Goal: Transaction & Acquisition: Purchase product/service

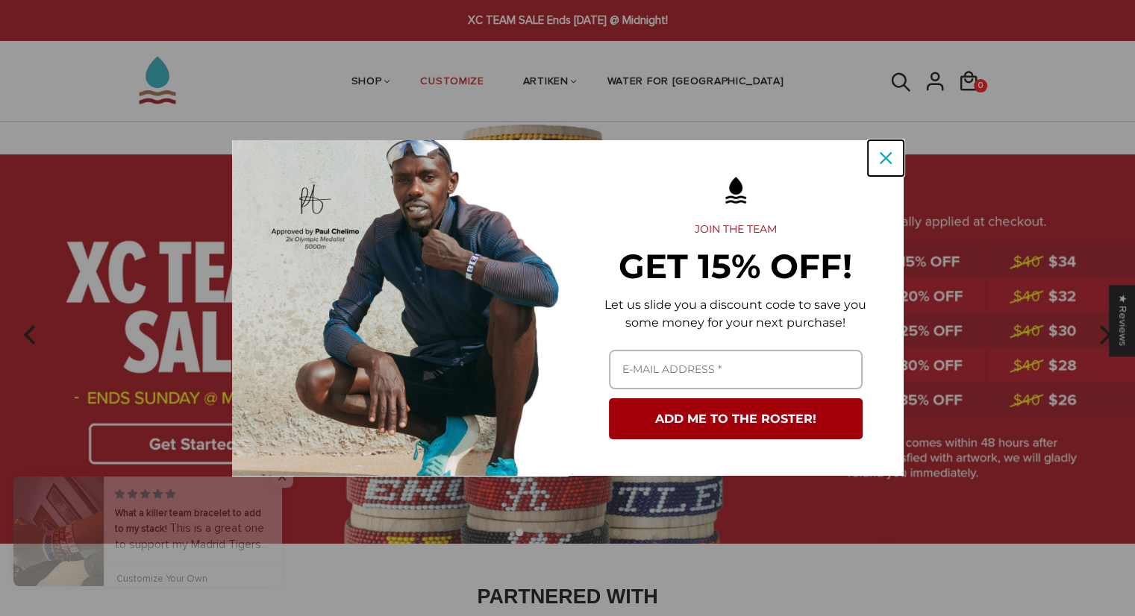
click at [885, 157] on icon "close icon" at bounding box center [886, 158] width 12 height 12
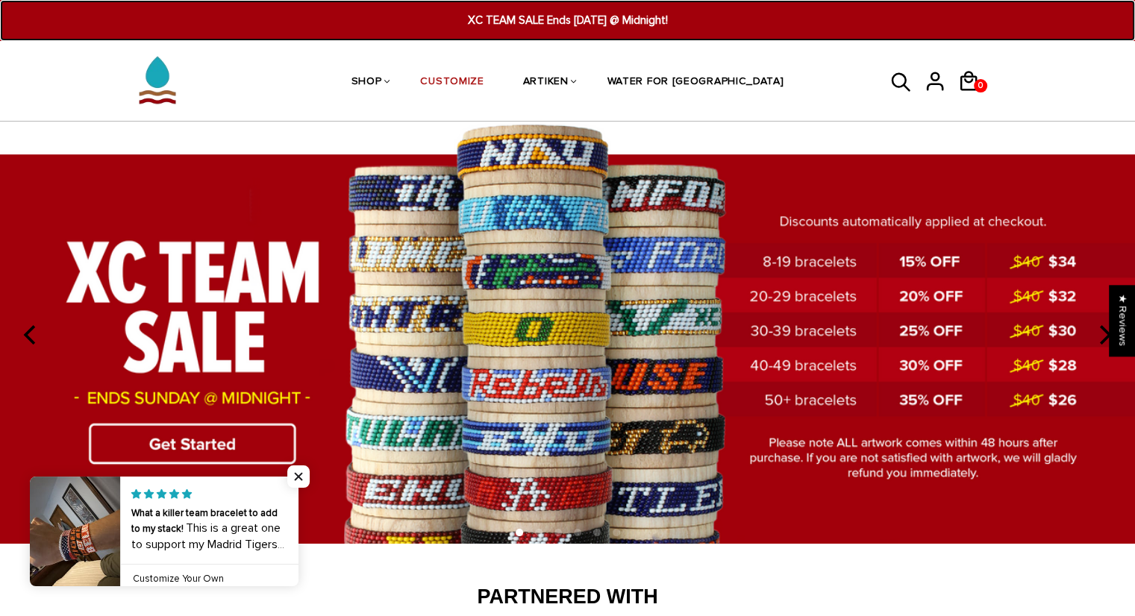
click at [586, 14] on span "XC TEAM SALE Ends [DATE] @ Midnight!" at bounding box center [567, 20] width 436 height 17
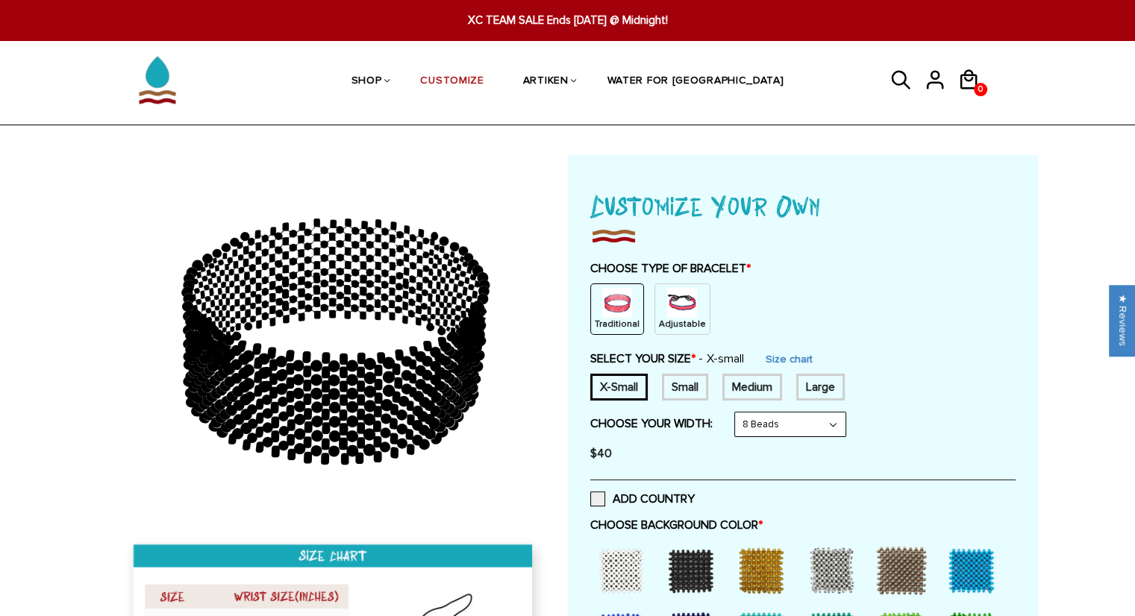
click at [667, 315] on img at bounding box center [682, 303] width 30 height 30
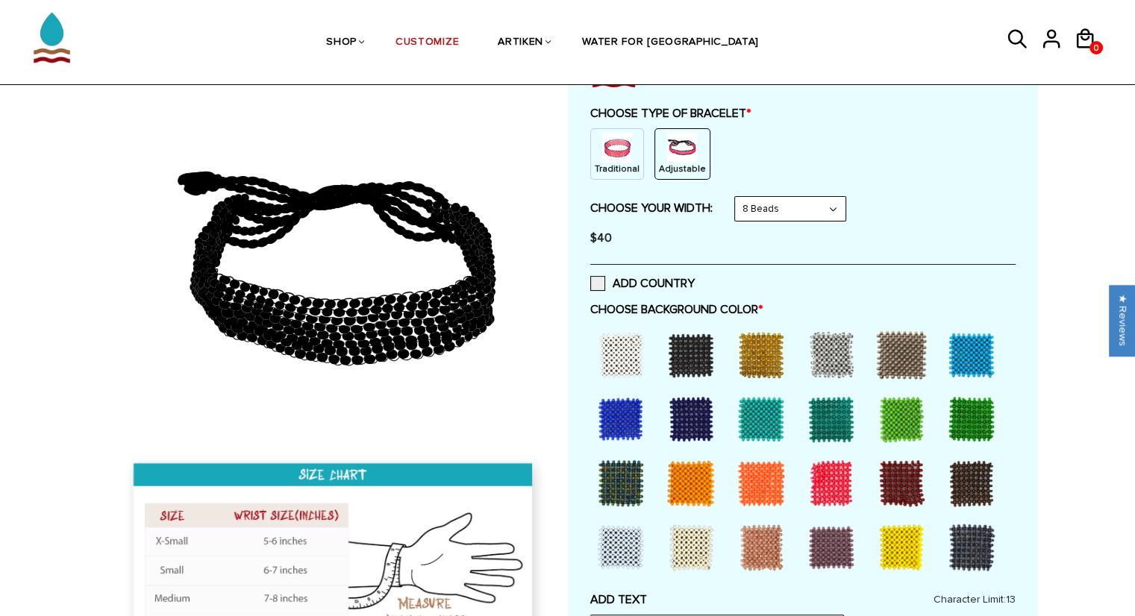
scroll to position [157, 0]
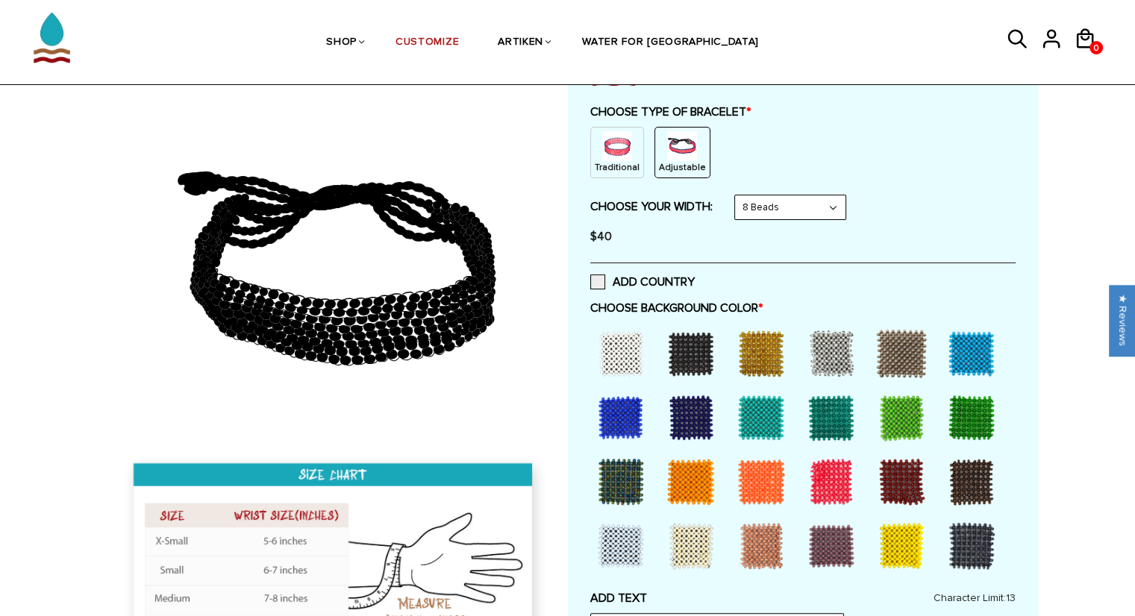
click at [796, 206] on select "8 Beads 6 Beads 10 Beads" at bounding box center [790, 207] width 110 height 24
select select "10-beads"
click at [737, 195] on select "8 Beads 6 Beads 10 Beads" at bounding box center [790, 207] width 110 height 24
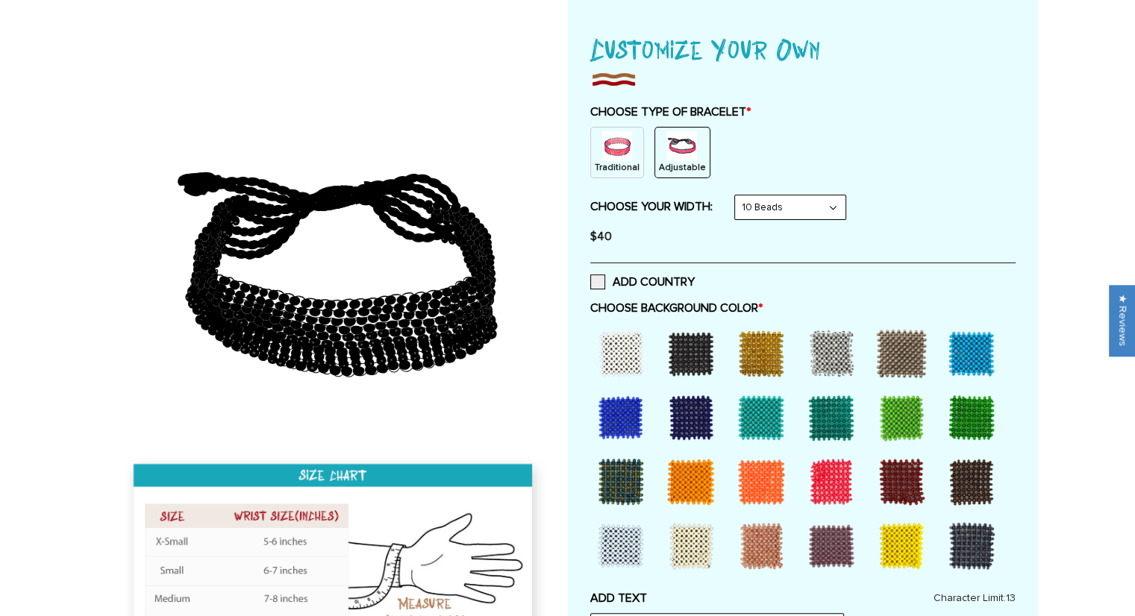
scroll to position [0, 0]
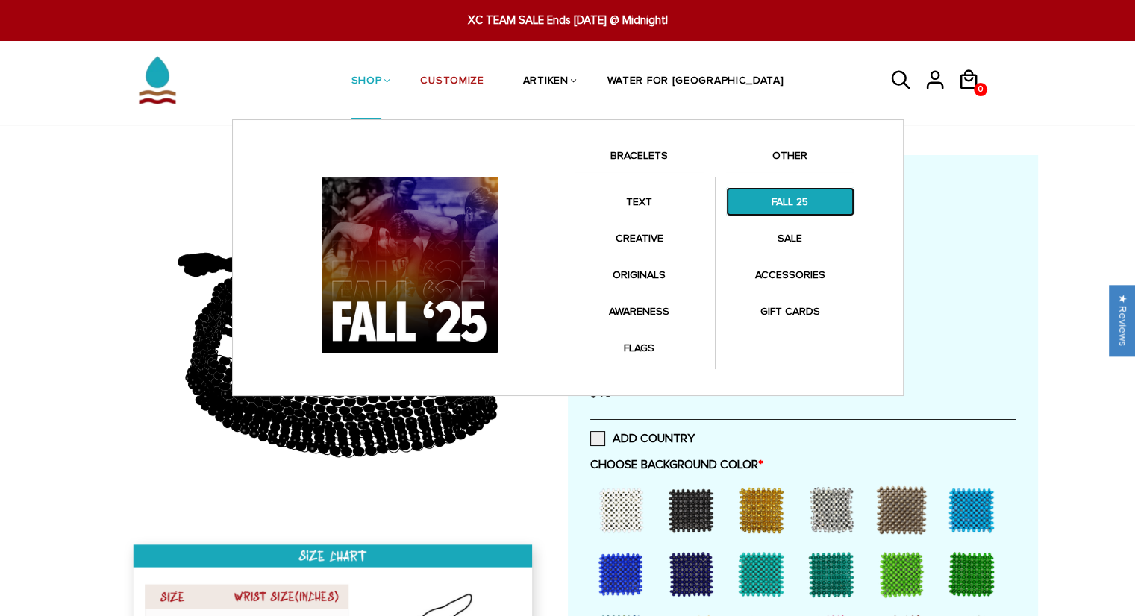
click at [794, 201] on link "FALL 25" at bounding box center [790, 201] width 128 height 29
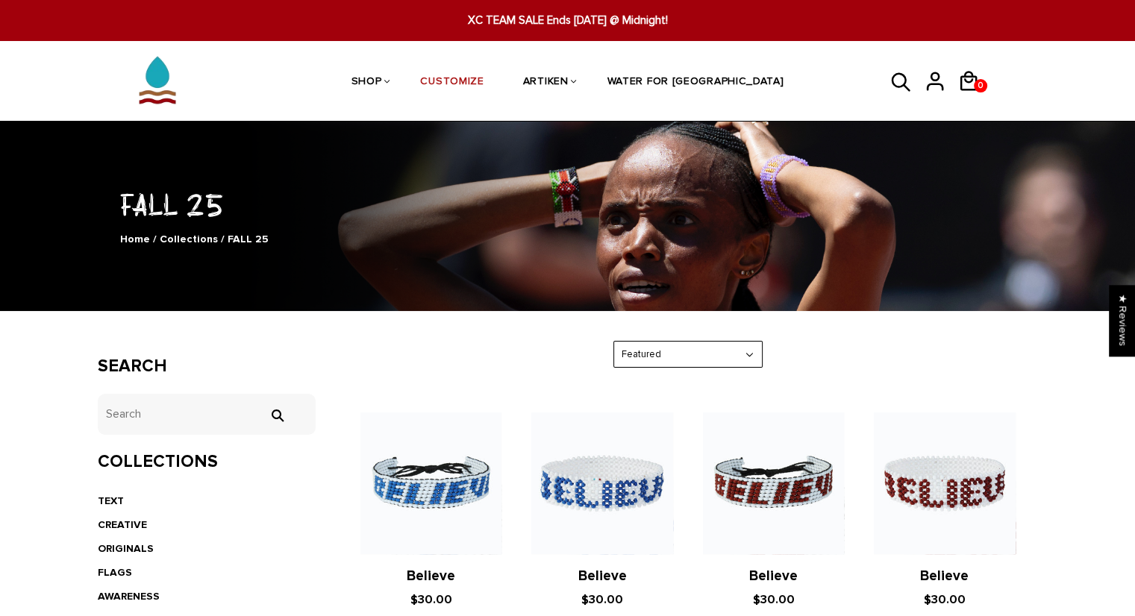
click at [899, 73] on icon at bounding box center [901, 81] width 19 height 19
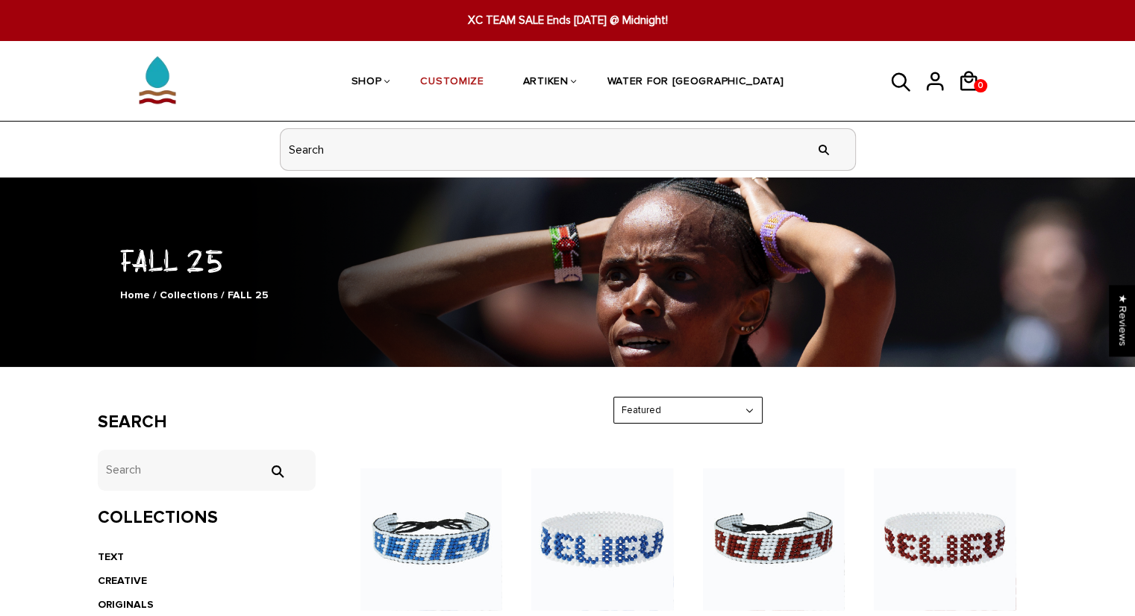
click at [665, 138] on input "header search" at bounding box center [568, 149] width 574 height 41
type input "chicago"
click at [809, 122] on input "" at bounding box center [824, 150] width 30 height 56
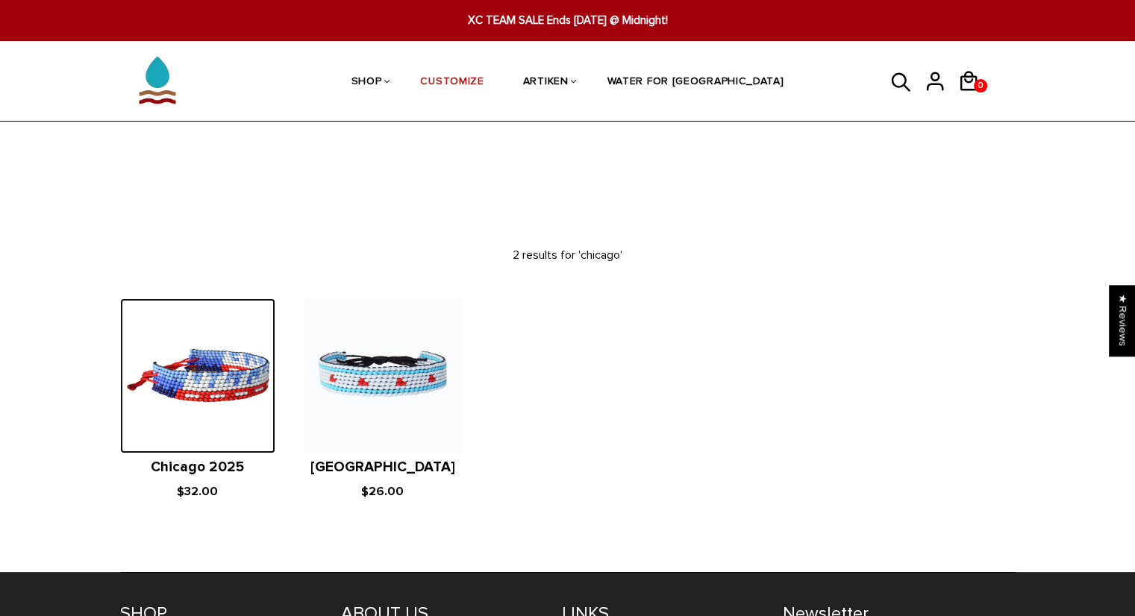
click at [143, 401] on img at bounding box center [197, 375] width 155 height 155
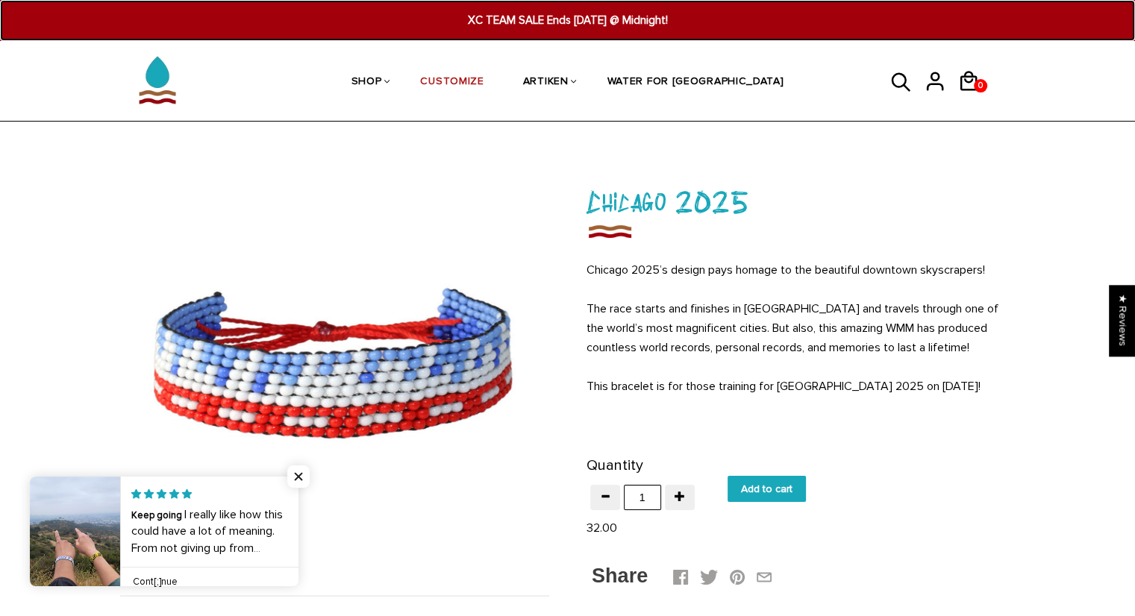
click at [543, 27] on span "XC TEAM SALE Ends [DATE] @ Midnight!" at bounding box center [567, 20] width 436 height 17
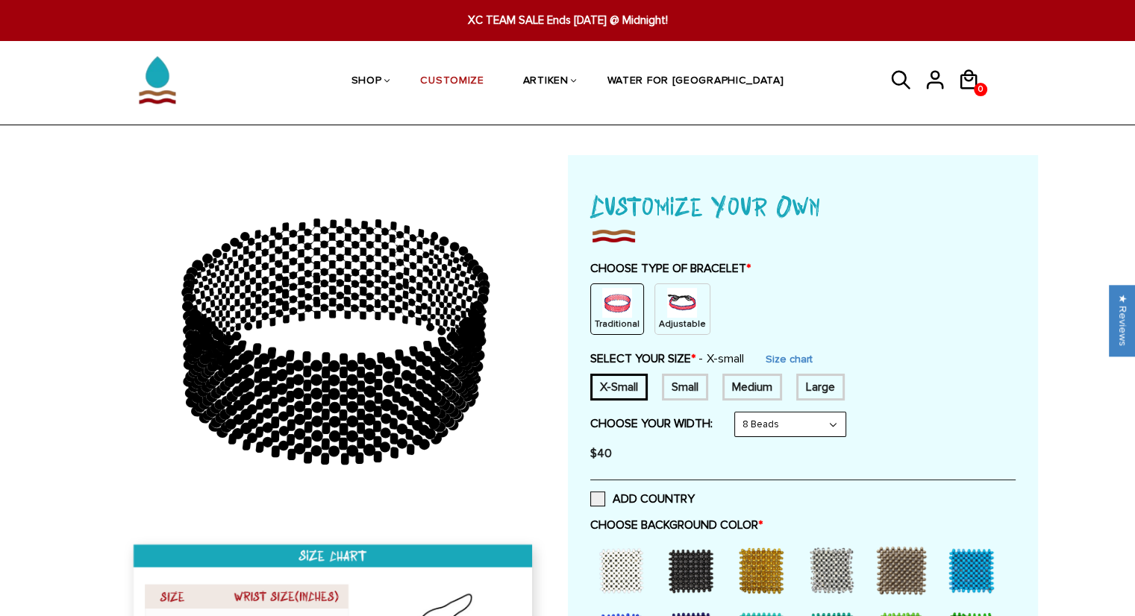
click at [672, 322] on p "Adjustable" at bounding box center [682, 324] width 47 height 13
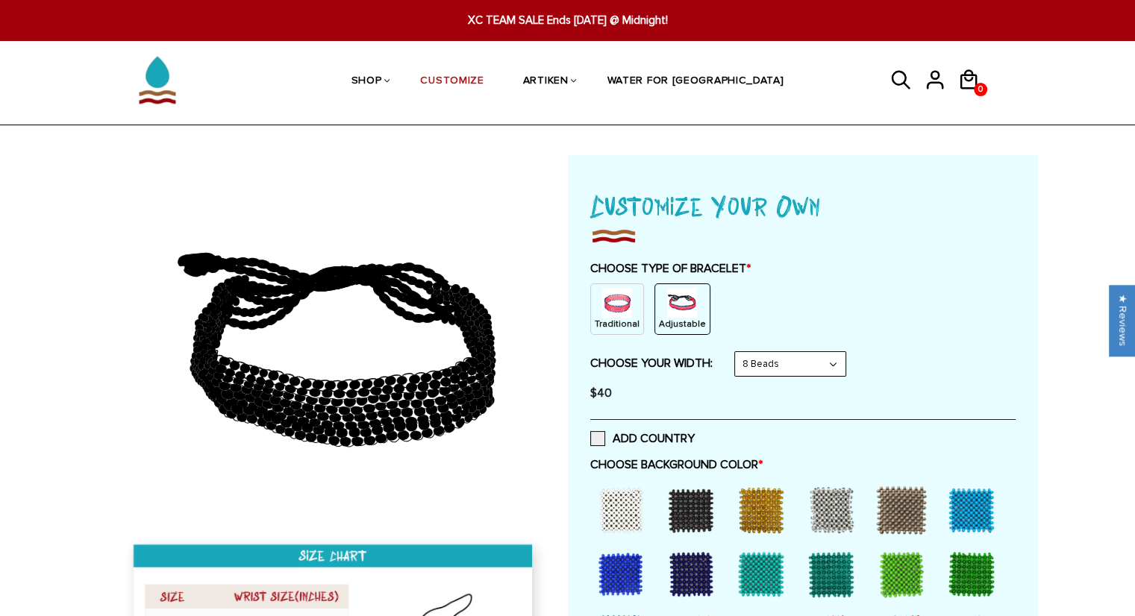
scroll to position [224, 0]
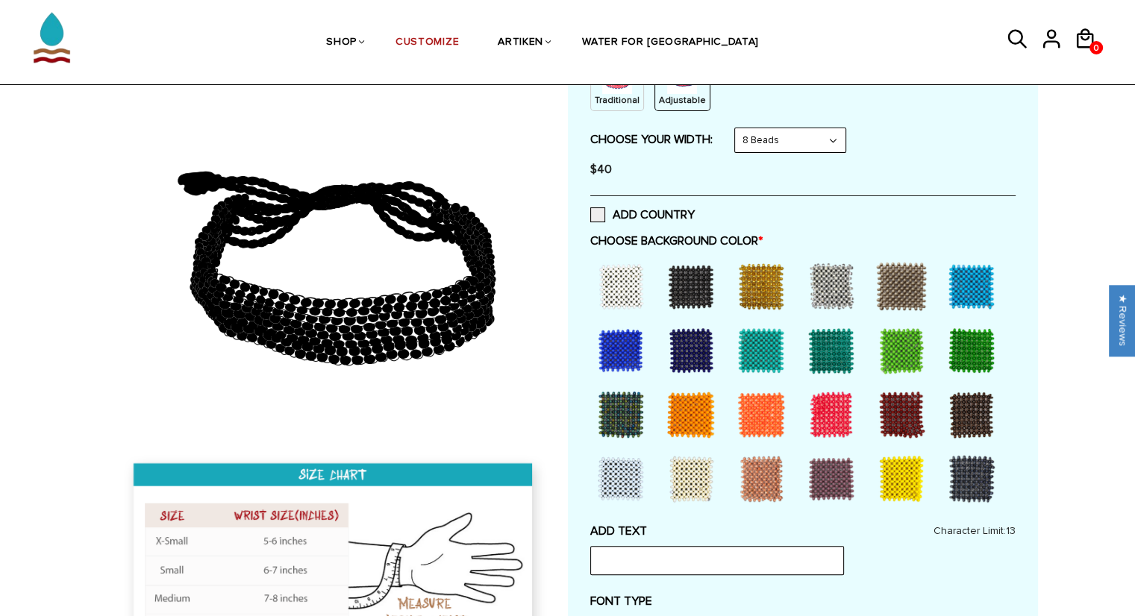
click at [898, 415] on div at bounding box center [901, 415] width 60 height 60
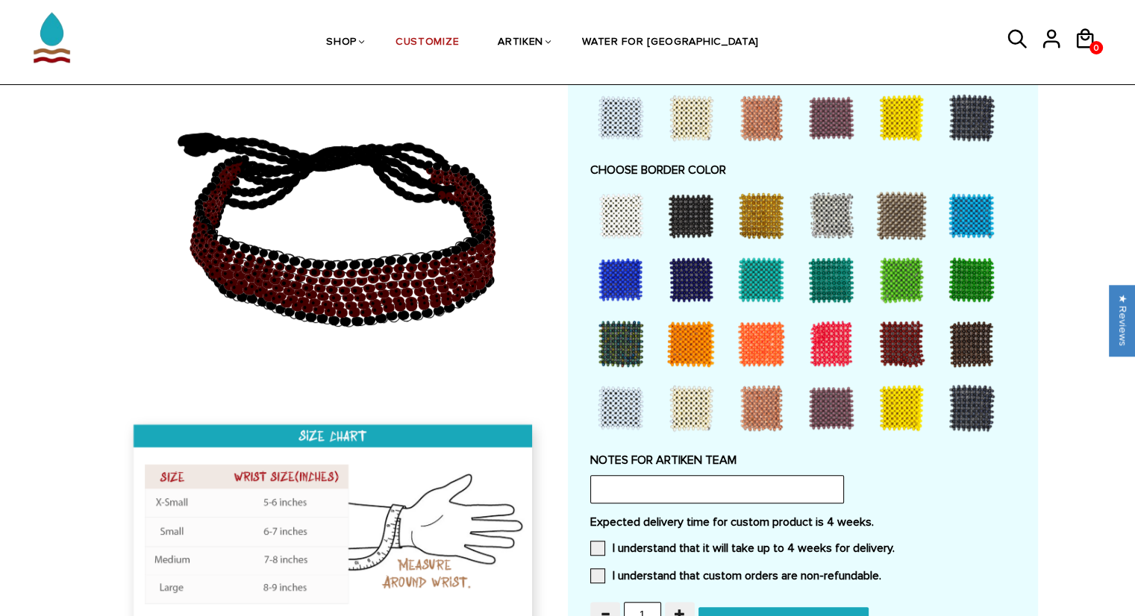
scroll to position [1009, 0]
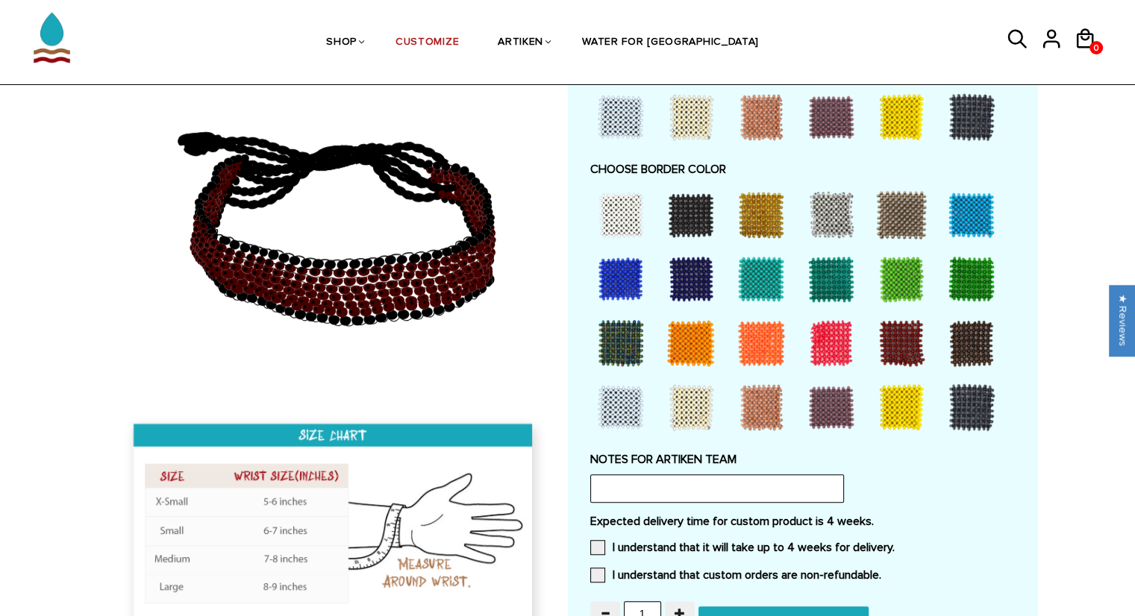
click at [886, 345] on div at bounding box center [901, 343] width 60 height 60
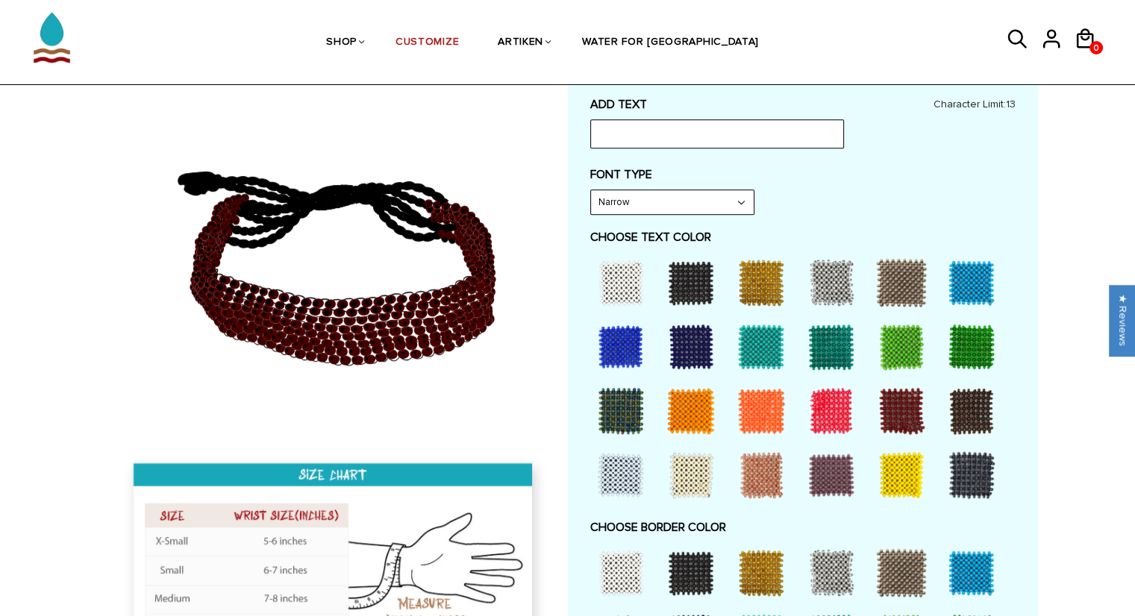
scroll to position [653, 0]
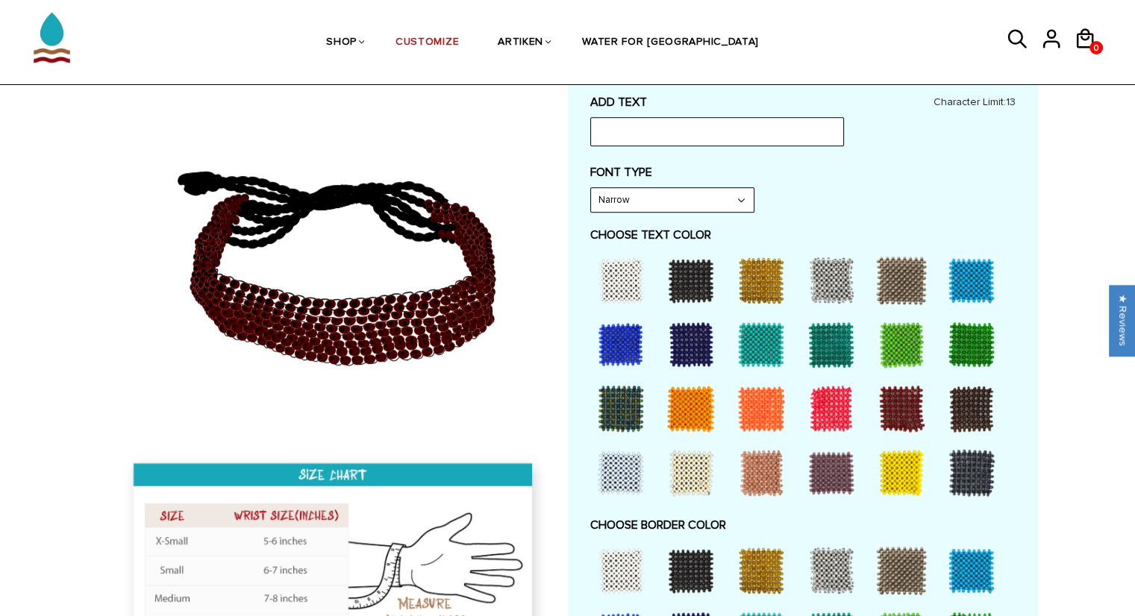
click at [615, 282] on div at bounding box center [621, 281] width 60 height 60
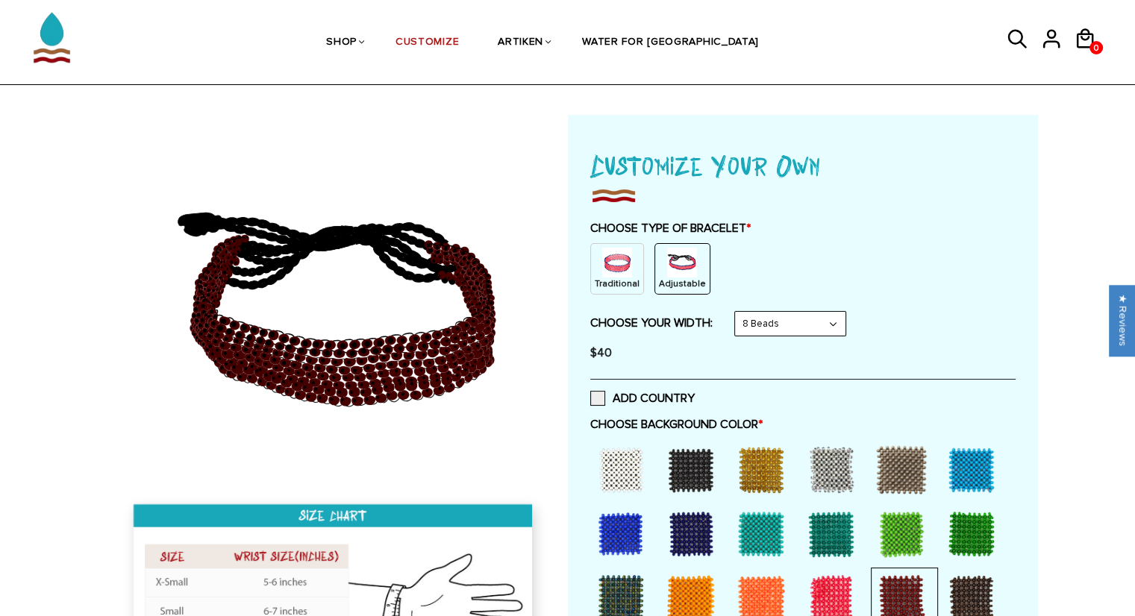
scroll to position [41, 0]
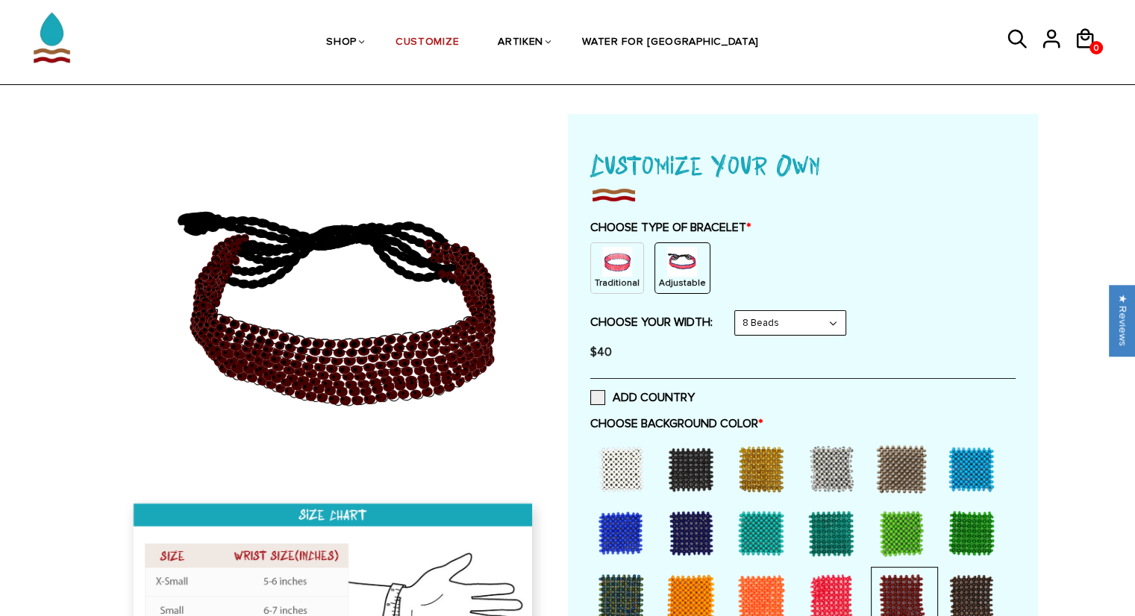
click at [596, 389] on div "ADD COUNTRY" at bounding box center [802, 397] width 425 height 38
click at [598, 395] on span at bounding box center [597, 397] width 15 height 15
click at [695, 393] on input "ADD COUNTRY" at bounding box center [695, 393] width 0 height 0
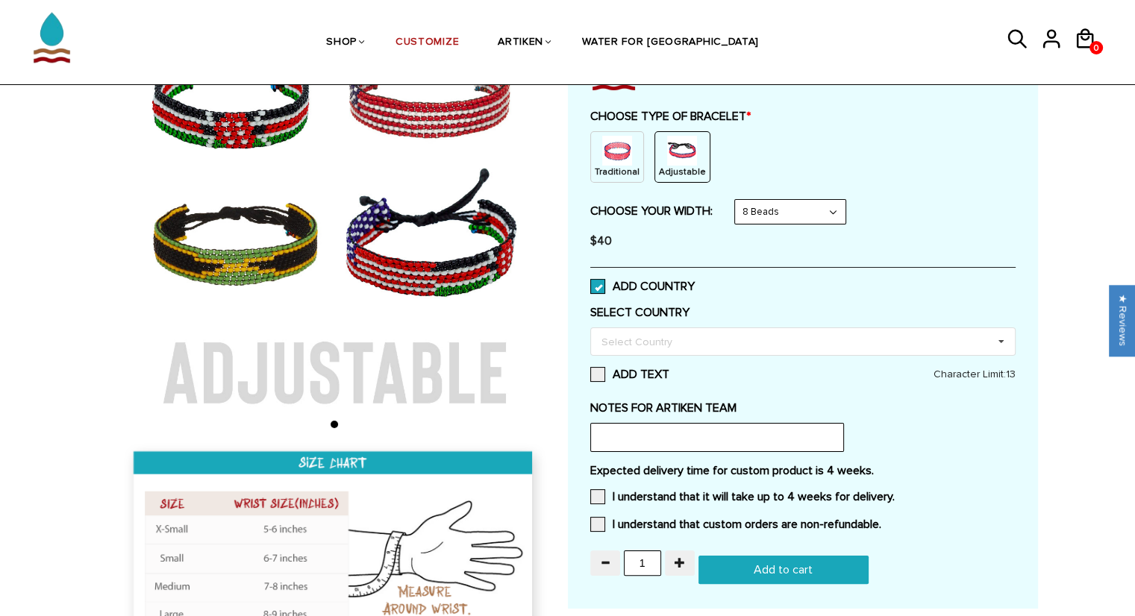
scroll to position [139, 0]
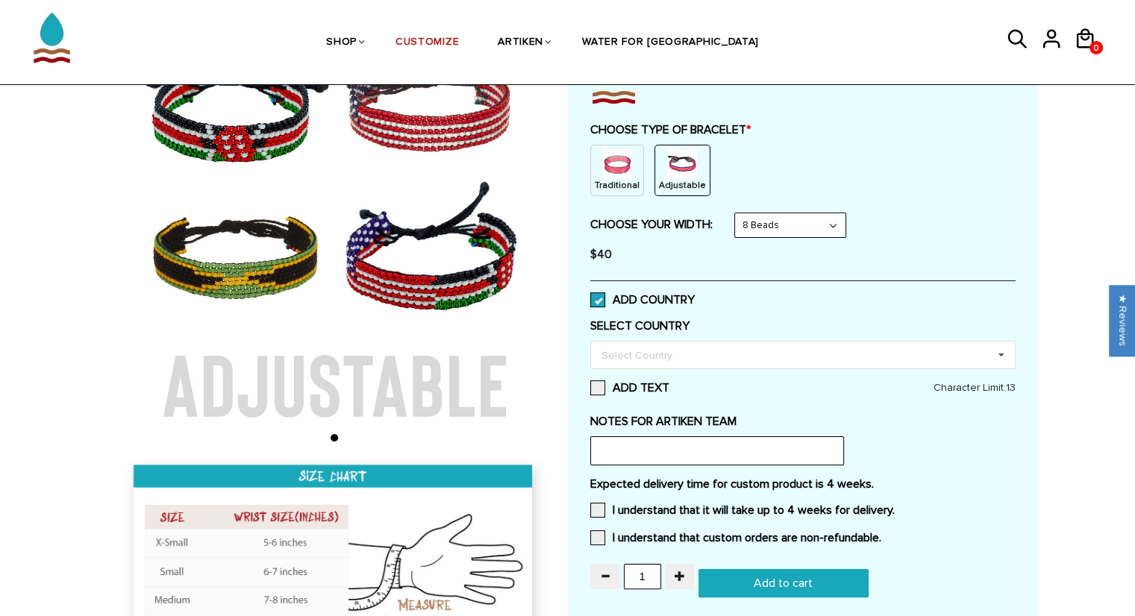
click at [597, 301] on span at bounding box center [597, 299] width 15 height 15
click at [695, 295] on input "ADD COUNTRY" at bounding box center [695, 295] width 0 height 0
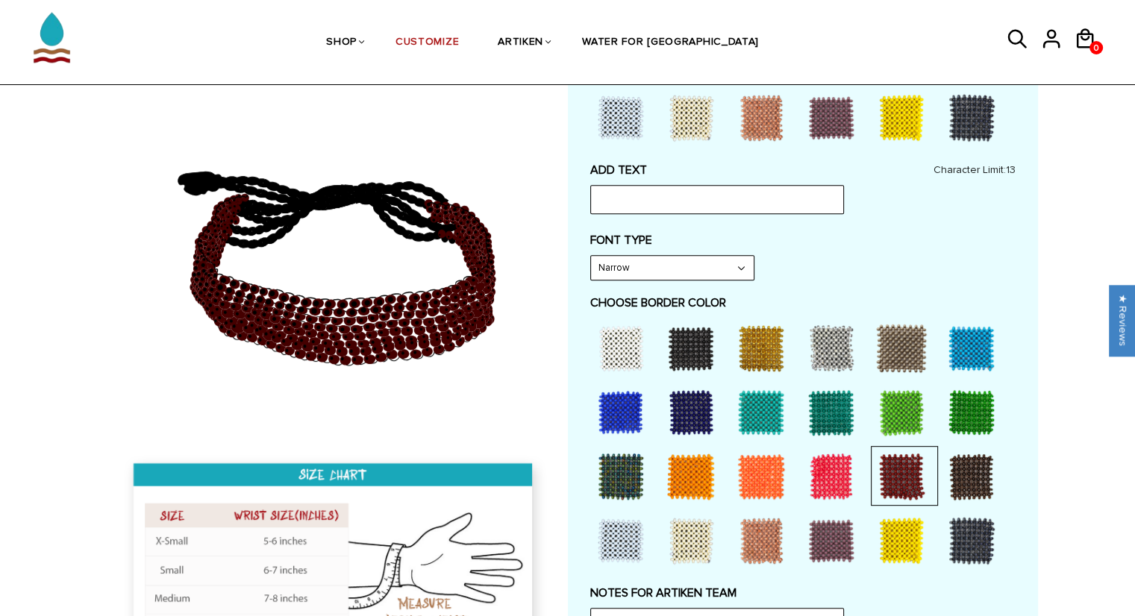
scroll to position [585, 0]
click at [646, 196] on input "text" at bounding box center [717, 199] width 254 height 28
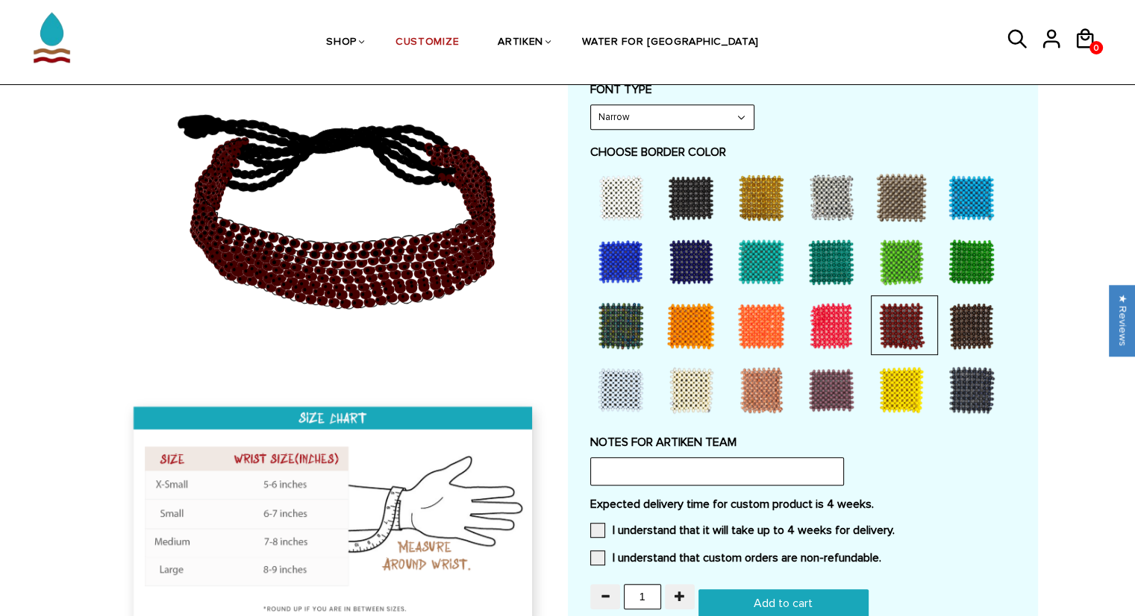
scroll to position [897, 0]
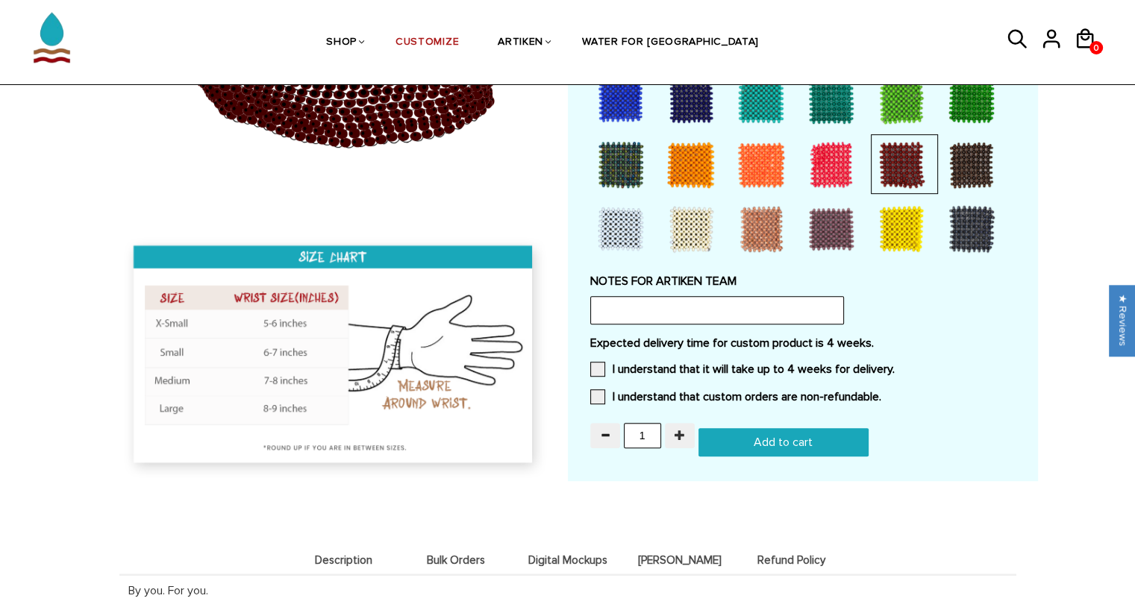
type input "uchicago xc"
click at [675, 436] on span "button" at bounding box center [679, 435] width 10 height 10
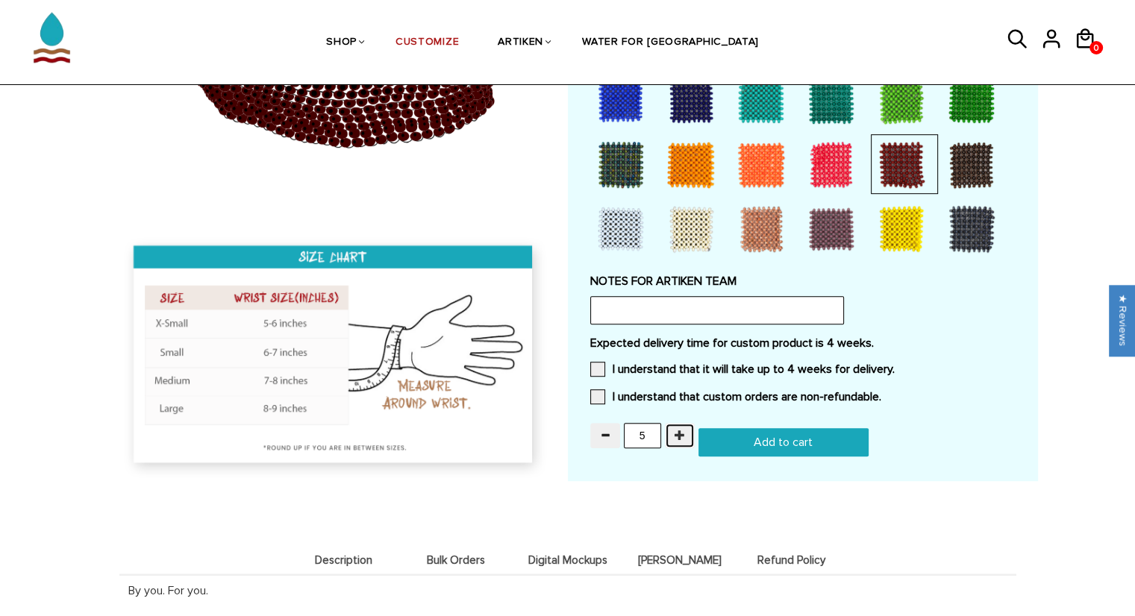
click at [675, 436] on span "button" at bounding box center [679, 435] width 10 height 10
type input "6"
click at [645, 429] on input "6" at bounding box center [642, 435] width 37 height 25
click at [912, 308] on div "NOTES FOR ARTIKEN TEAM" at bounding box center [802, 299] width 425 height 51
click at [625, 299] on input "text" at bounding box center [717, 310] width 254 height 28
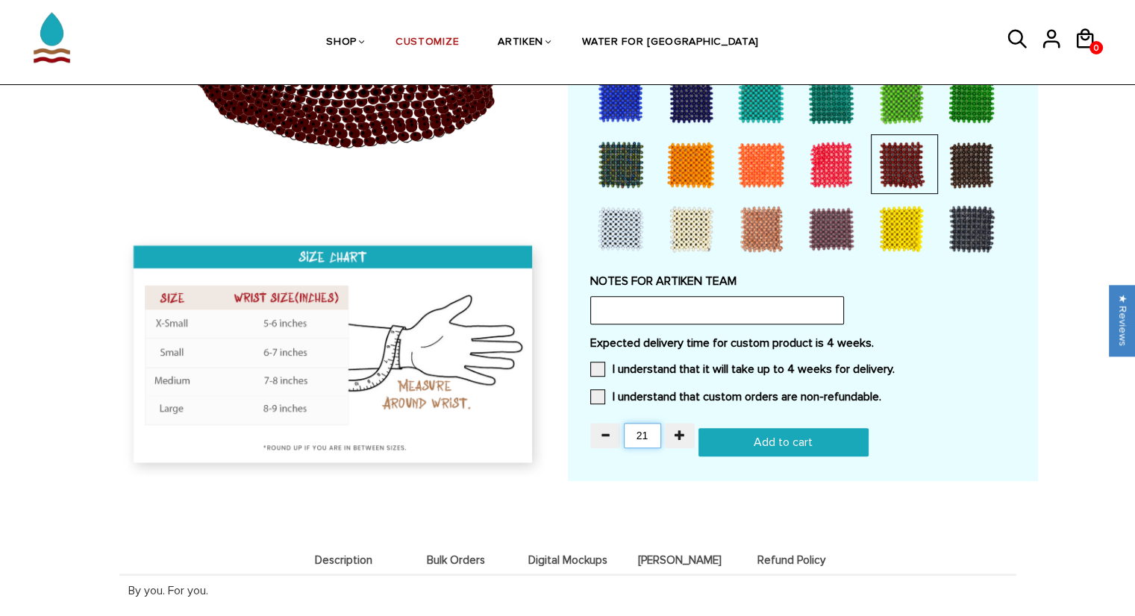
click at [651, 430] on input "21" at bounding box center [642, 435] width 37 height 25
type input "22"
click at [740, 392] on label "I understand that custom orders are non-refundable." at bounding box center [735, 396] width 291 height 15
click at [881, 392] on input "I understand that custom orders are non-refundable." at bounding box center [881, 392] width 0 height 0
click at [604, 368] on span at bounding box center [597, 369] width 15 height 15
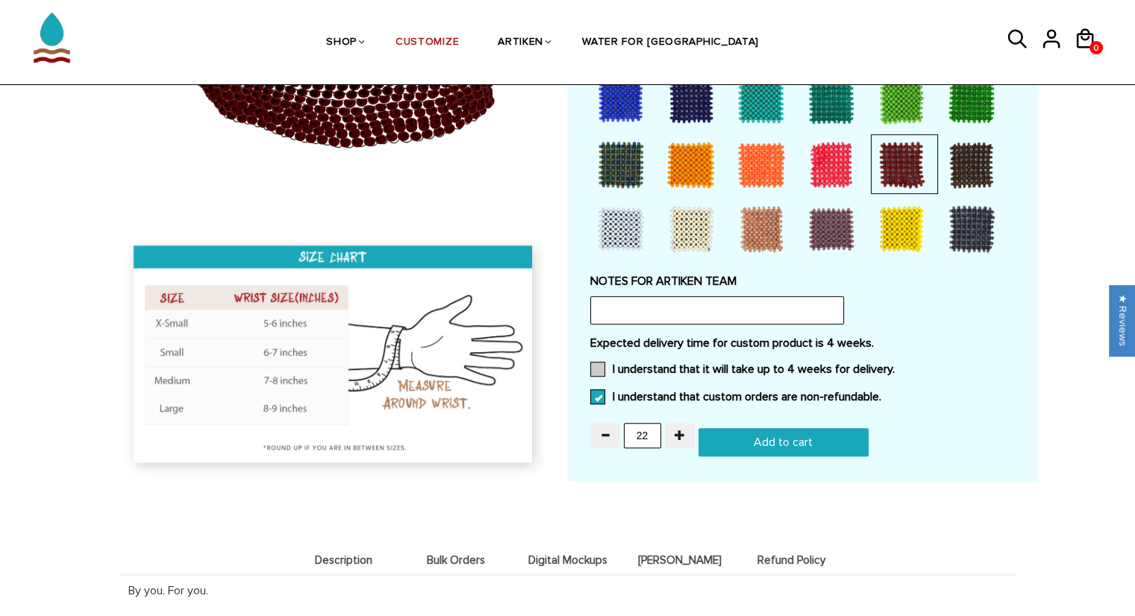
click at [894, 365] on input "I understand that it will take up to 4 weeks for delivery." at bounding box center [894, 365] width 0 height 0
click at [1006, 397] on div "Expected delivery time for custom product is 4 weeks. I understand that it will…" at bounding box center [802, 375] width 425 height 78
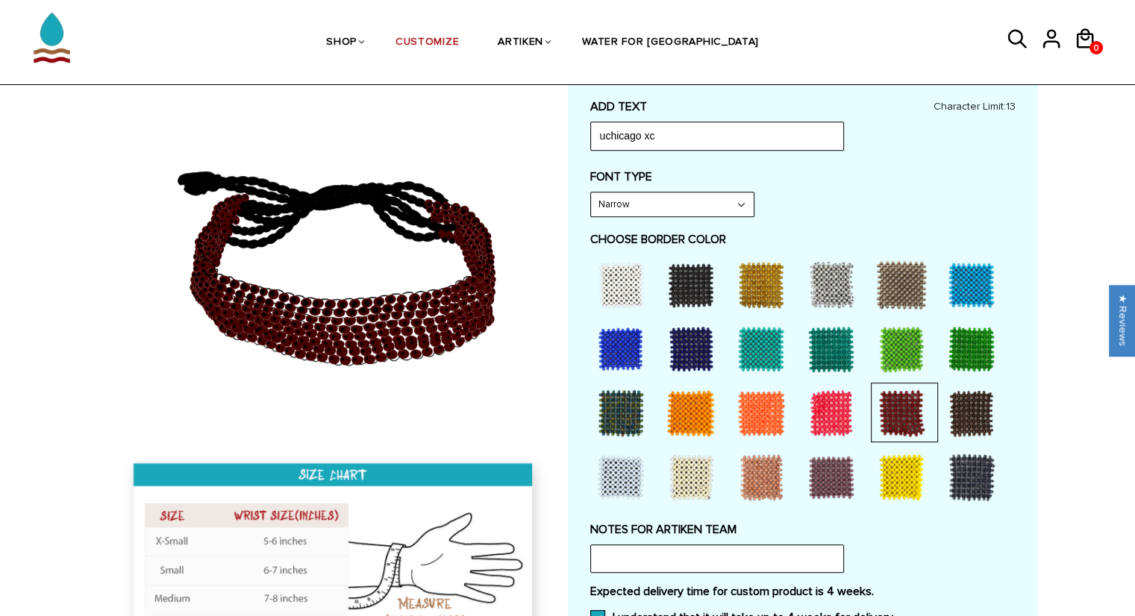
scroll to position [649, 0]
click at [659, 557] on input "text" at bounding box center [717, 558] width 254 height 28
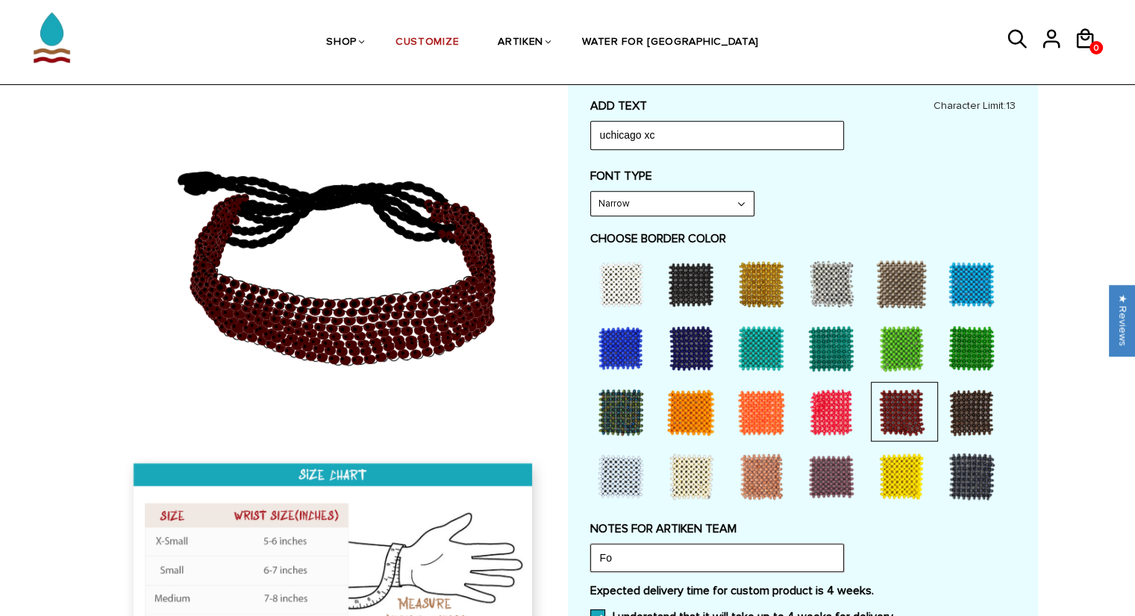
type input "F"
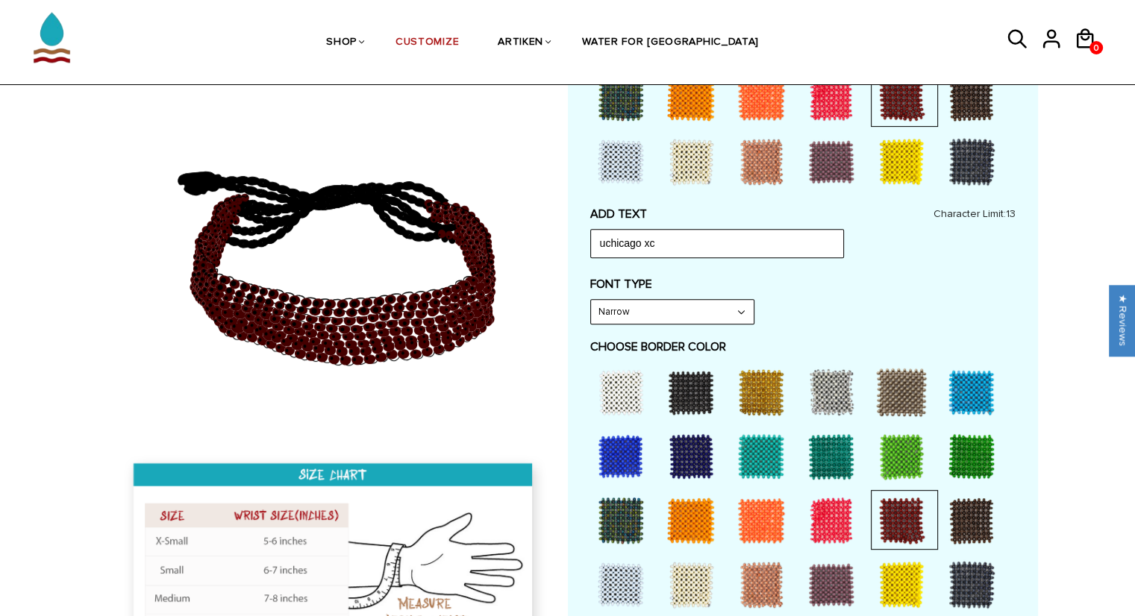
scroll to position [0, 0]
click at [715, 309] on select "Narrow Bold" at bounding box center [672, 312] width 163 height 24
click at [591, 300] on select "Narrow Bold" at bounding box center [672, 312] width 163 height 24
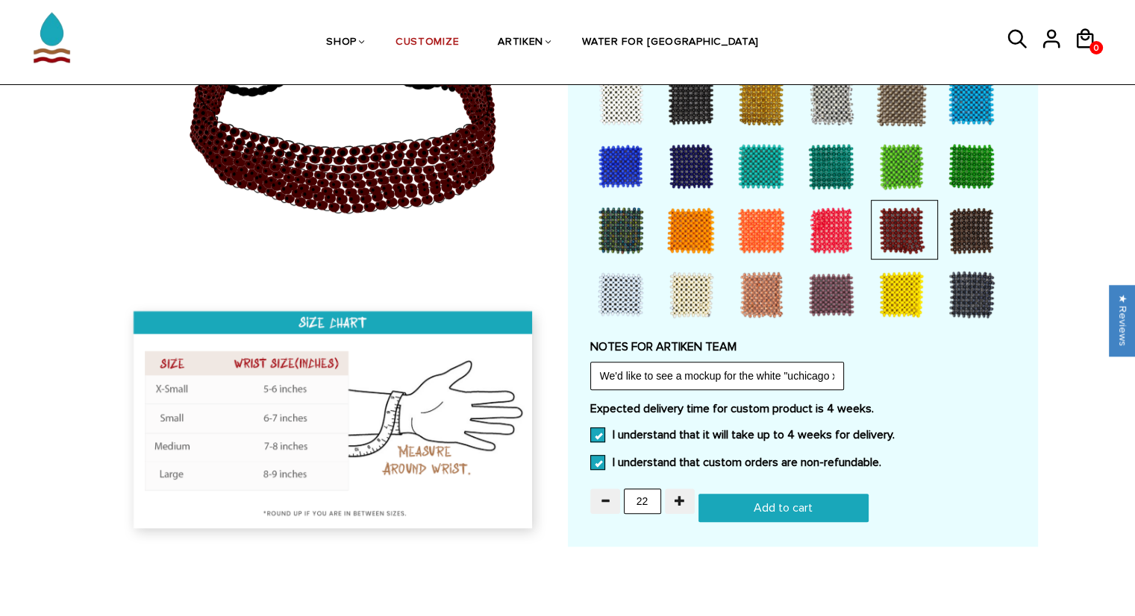
scroll to position [881, 0]
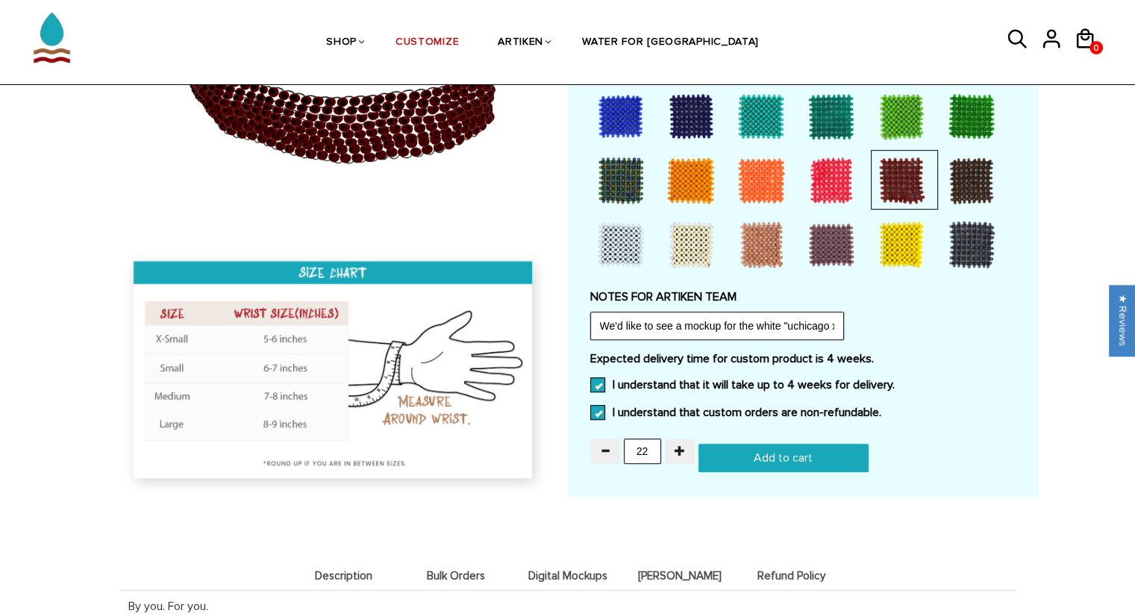
click at [827, 327] on input "We'd like to see a mockup for the white "uchicago xc" text" at bounding box center [717, 326] width 254 height 28
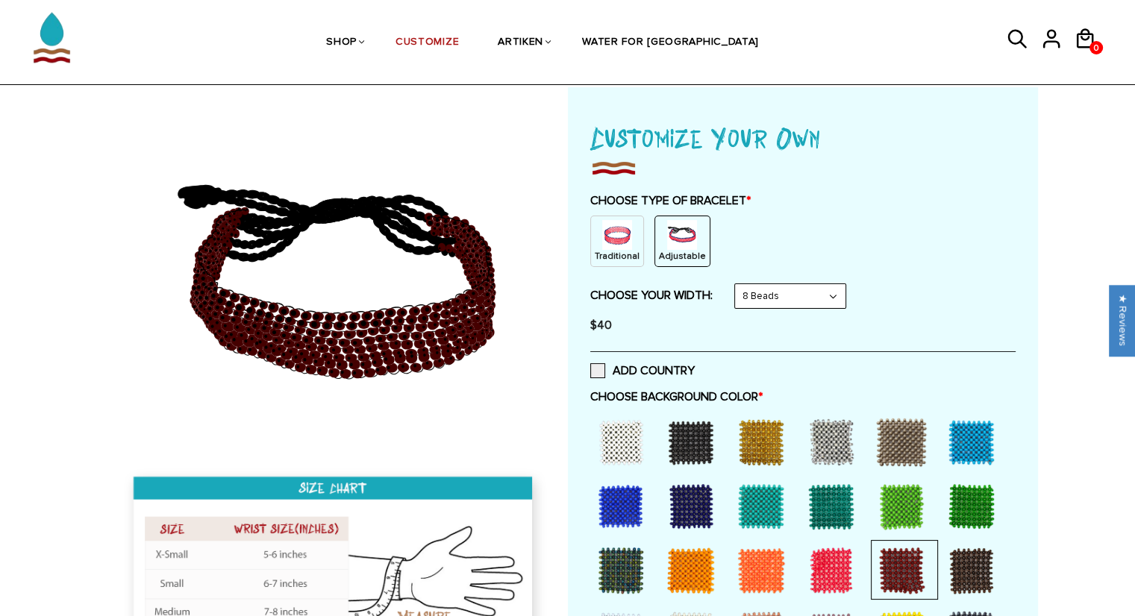
scroll to position [69, 0]
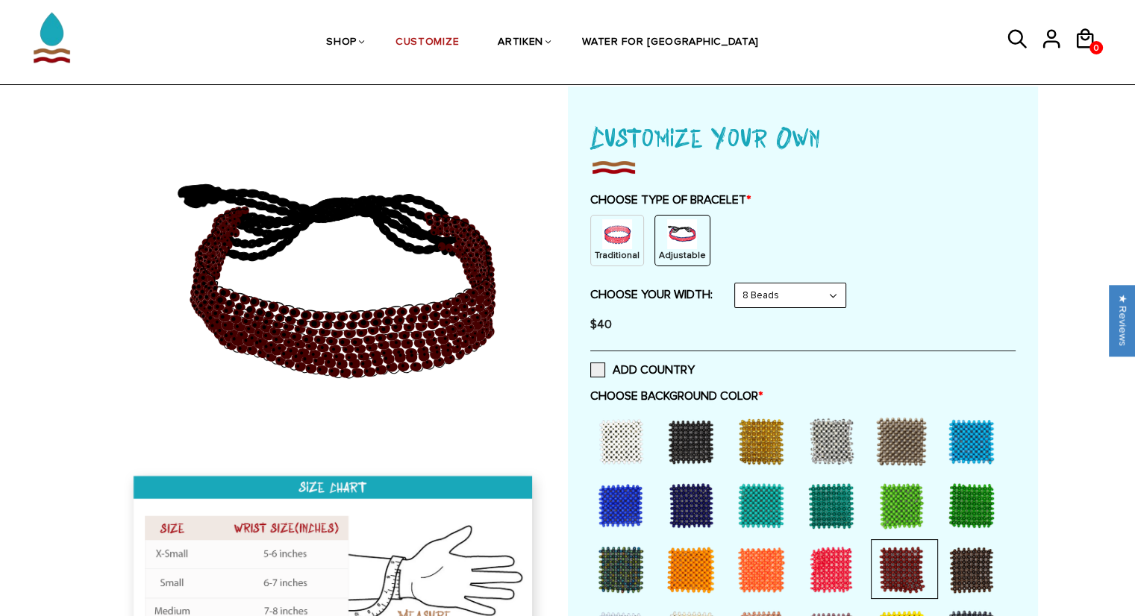
type input "We'd like to see a mockup for the white "uchicago xc" text on a maroon backgrou…"
click at [800, 290] on select "8 Beads 6 Beads 10 Beads" at bounding box center [790, 295] width 110 height 24
click at [737, 283] on select "8 Beads 6 Beads 10 Beads" at bounding box center [790, 295] width 110 height 24
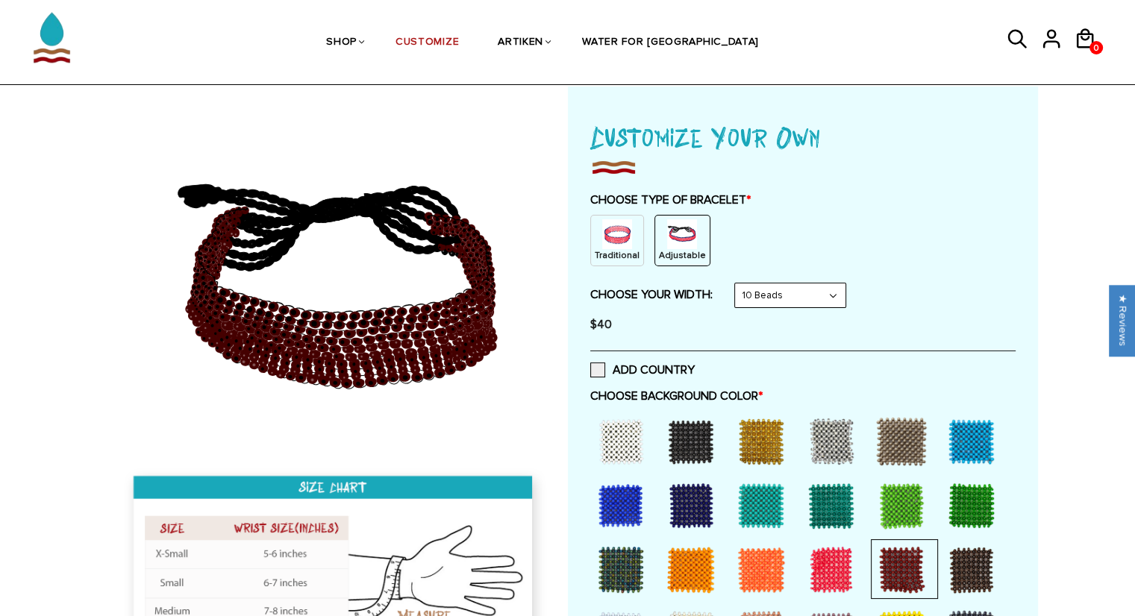
click at [785, 299] on select "8 Beads 6 Beads 10 Beads" at bounding box center [790, 295] width 110 height 24
select select "8-beads"
click at [737, 283] on select "8 Beads 6 Beads 10 Beads" at bounding box center [790, 295] width 110 height 24
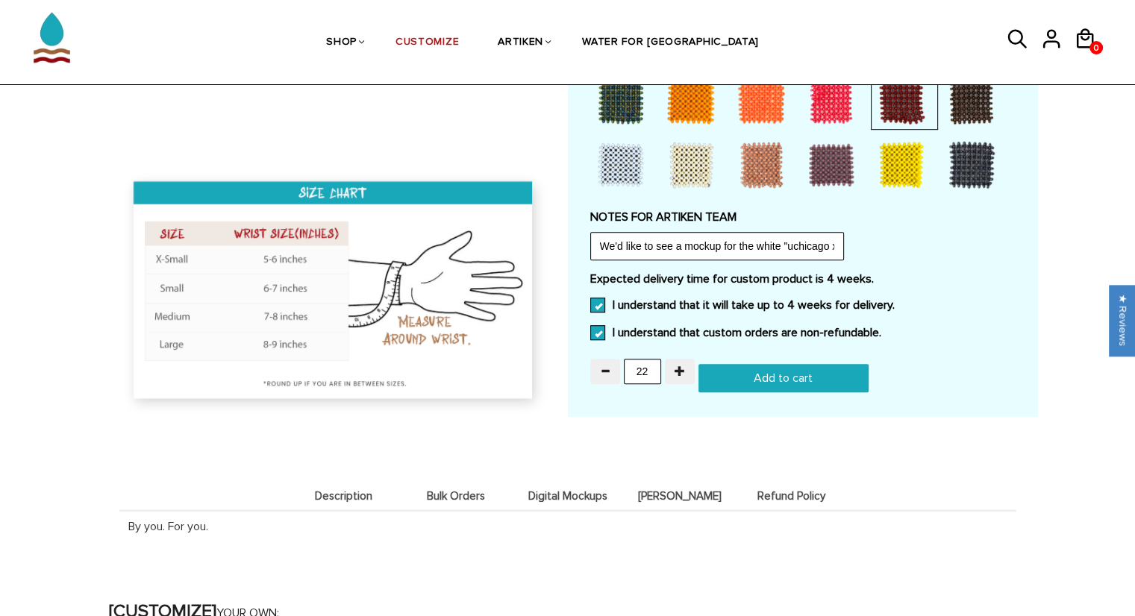
scroll to position [797, 0]
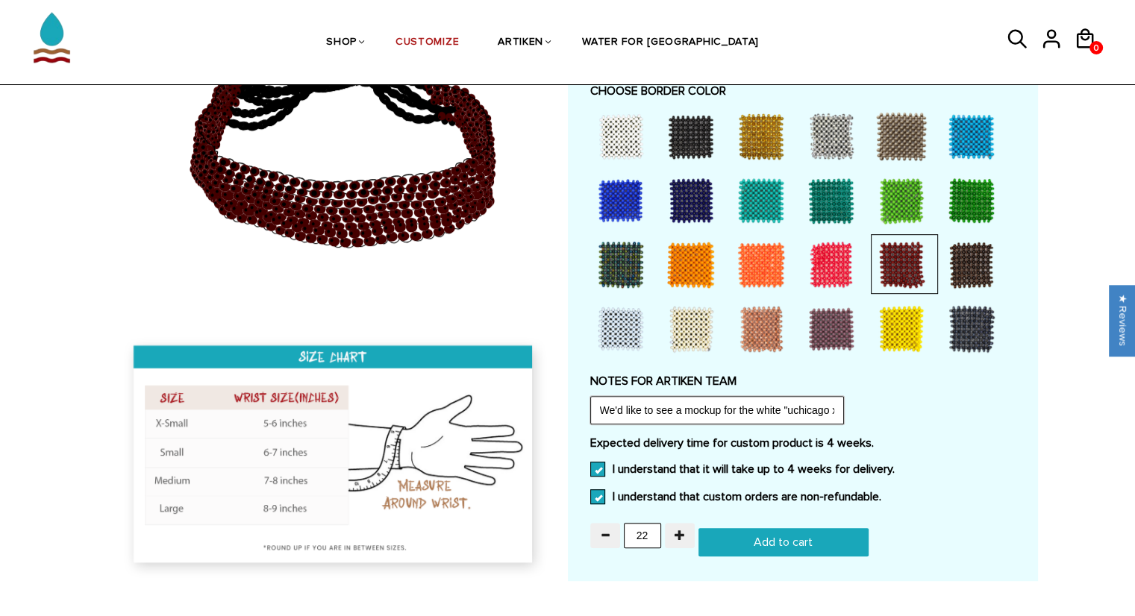
click at [824, 411] on input "We'd like to see a mockup for the white "uchicago xc" text on a maroon backgrou…" at bounding box center [717, 410] width 254 height 28
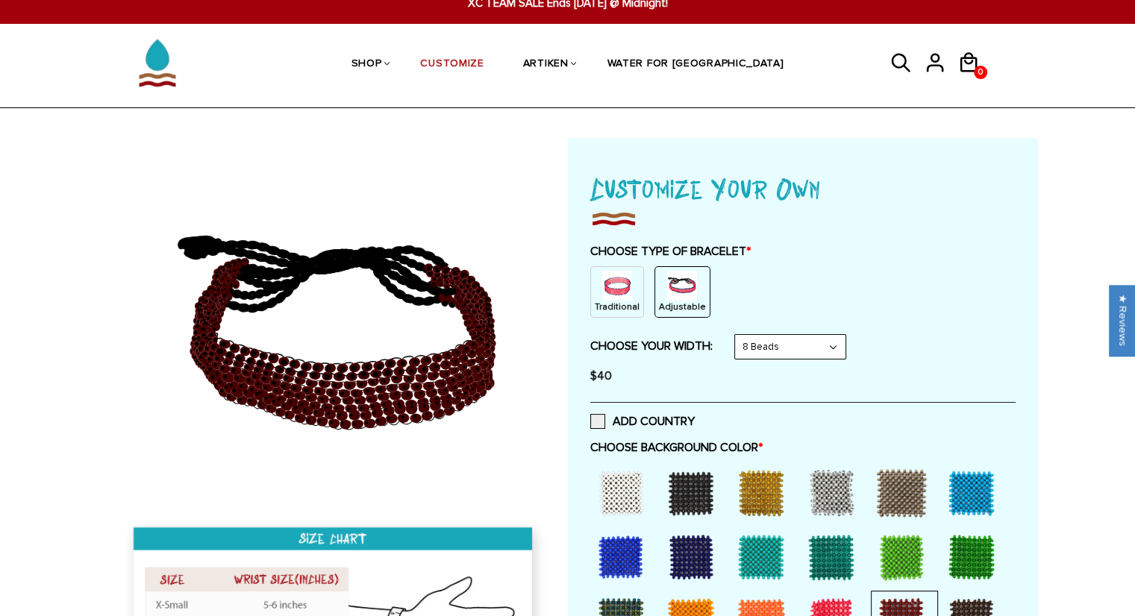
scroll to position [0, 0]
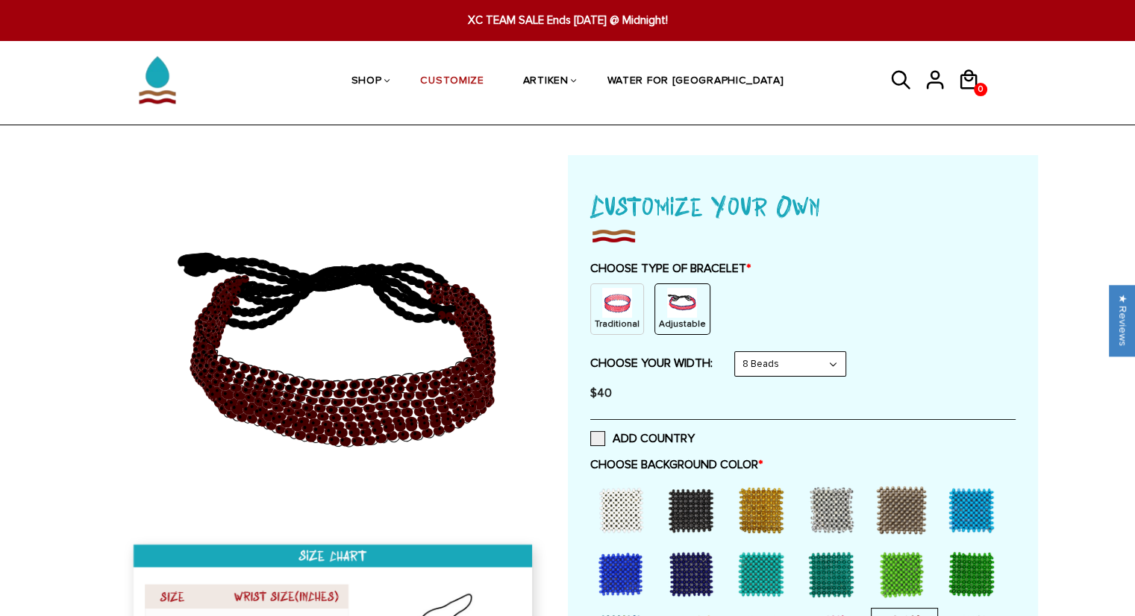
type input "We'd like to see a mockup for the white "uchicago xc" text on a maroon backgrou…"
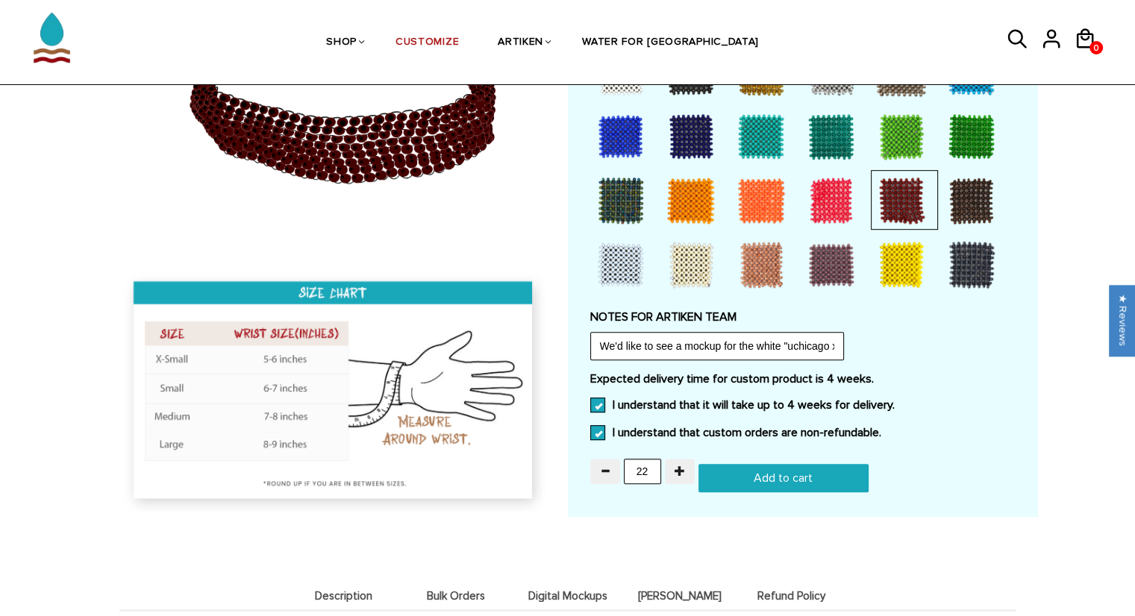
scroll to position [865, 0]
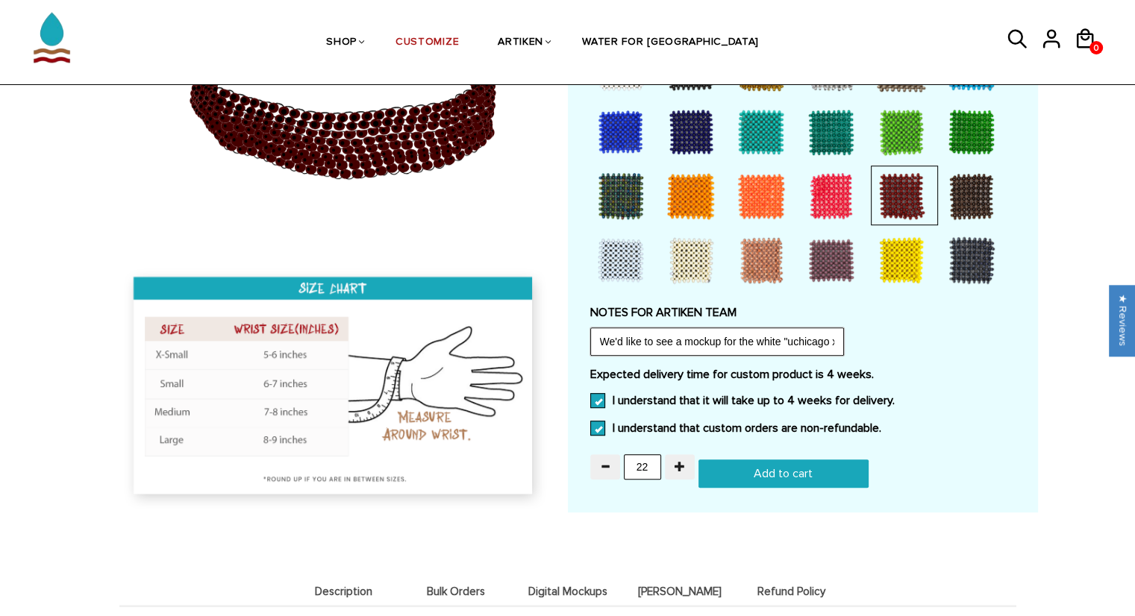
click at [798, 344] on input "We'd like to see a mockup for the white "uchicago xc" text on a maroon backgrou…" at bounding box center [717, 342] width 254 height 28
drag, startPoint x: 599, startPoint y: 339, endPoint x: 849, endPoint y: 351, distance: 250.2
click at [849, 351] on div "NOTES FOR ARTIKEN TEAM We'd like to see a mockup for the white "uchicago xc" te…" at bounding box center [802, 330] width 425 height 51
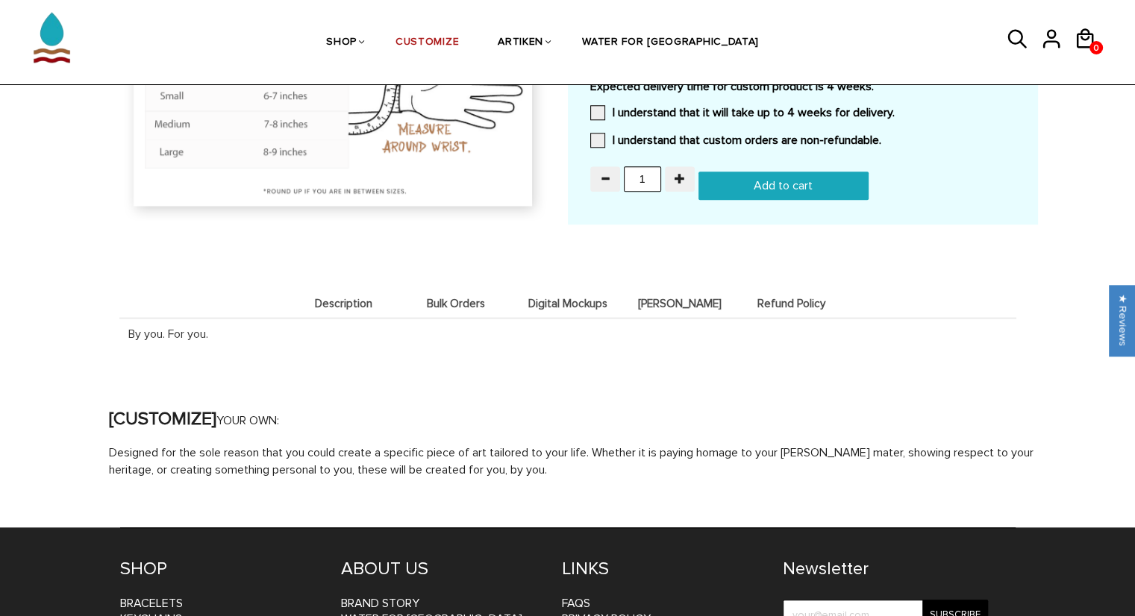
scroll to position [1627, 0]
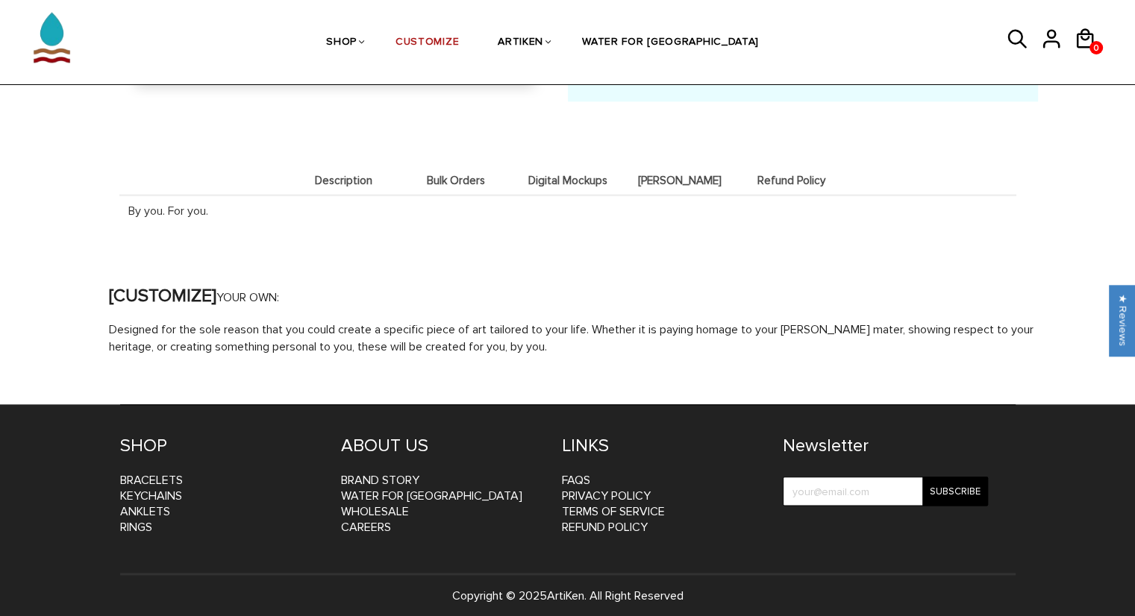
click at [451, 181] on span "Bulk Orders" at bounding box center [456, 181] width 104 height 13
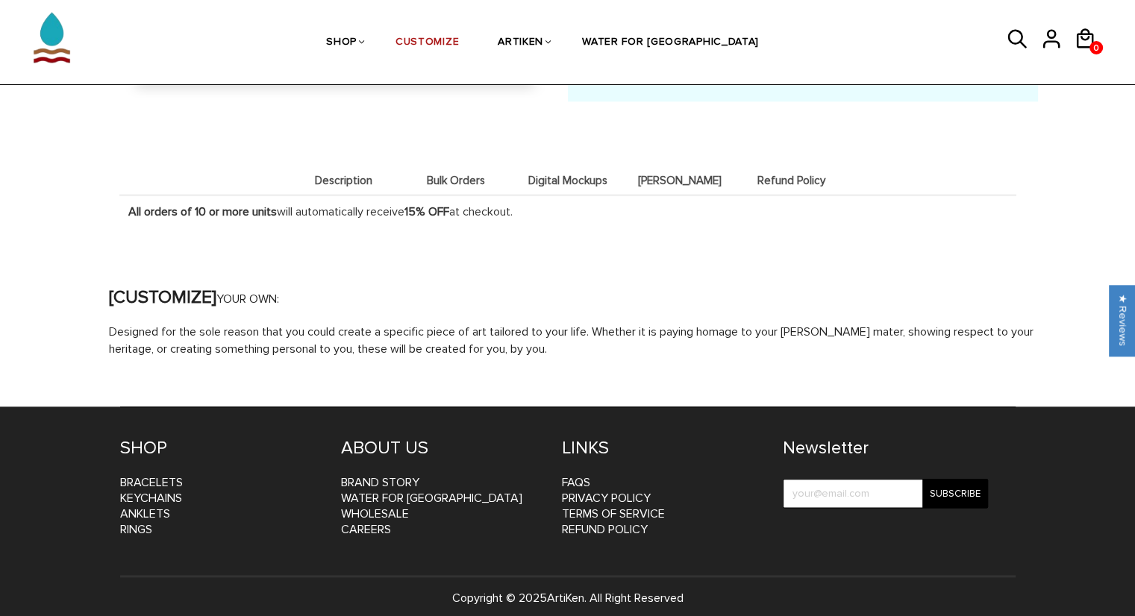
click at [562, 180] on span "Digital Mockups" at bounding box center [568, 181] width 104 height 13
